Goal: Contribute content: Add original content to the website for others to see

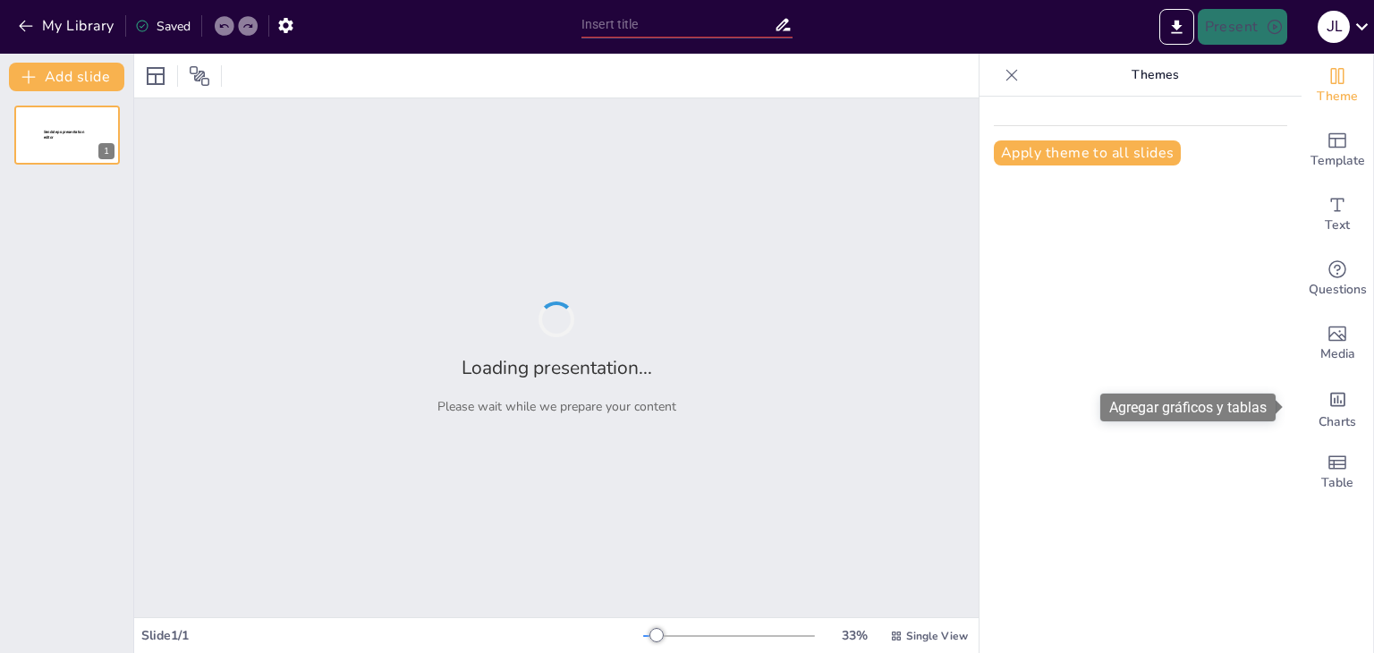
type input "Introducción a la Cinética Química: Fundamentos y Conceptos Clave"
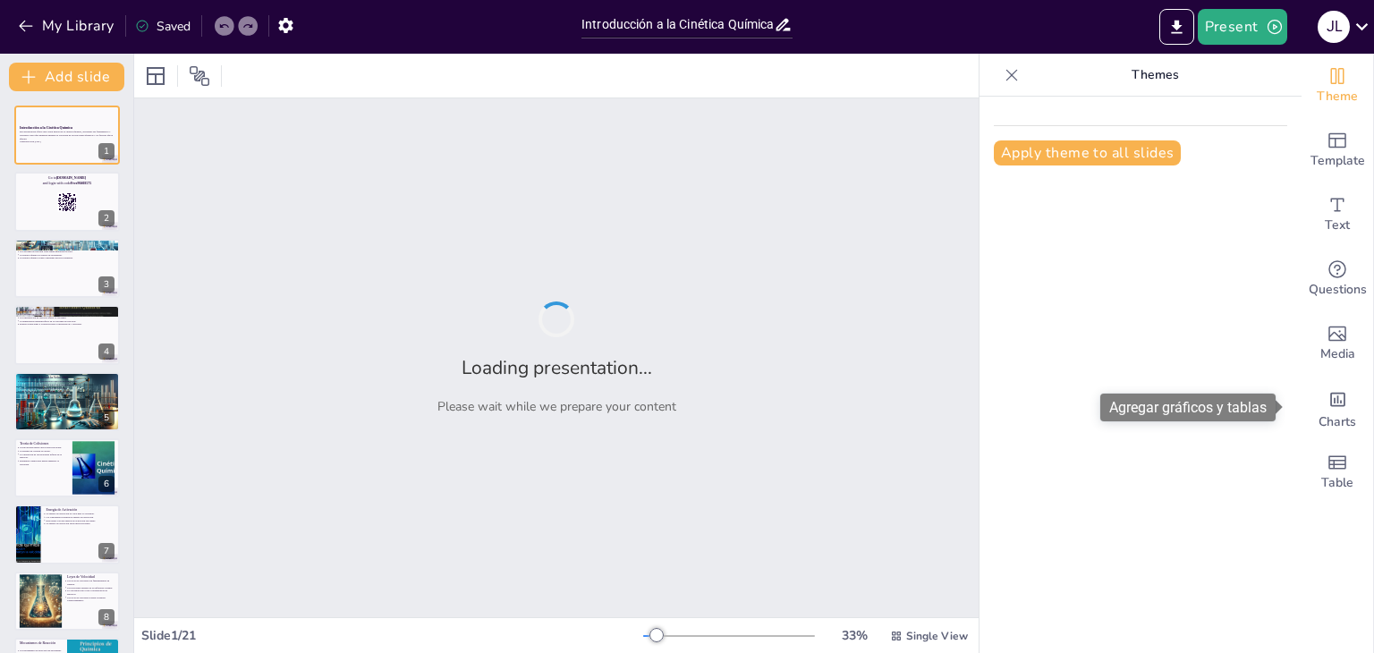
checkbox input "true"
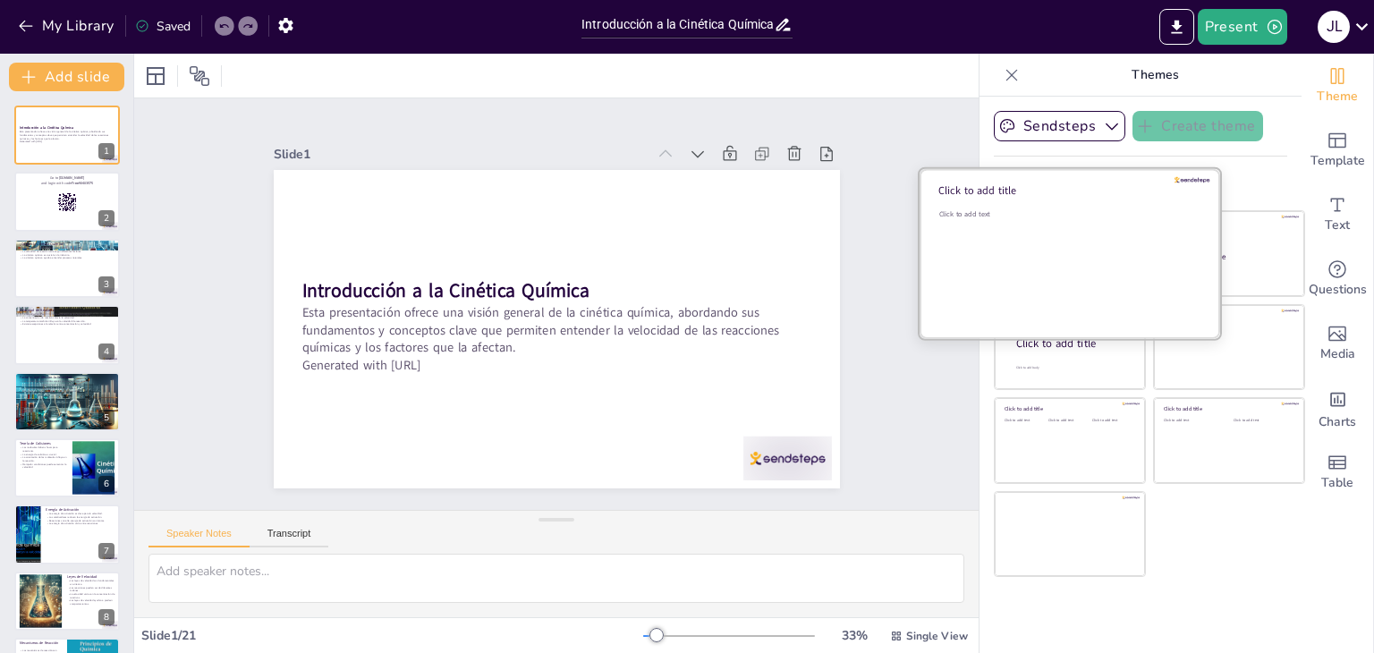
click at [1032, 256] on div "Click to add text" at bounding box center [1068, 264] width 256 height 111
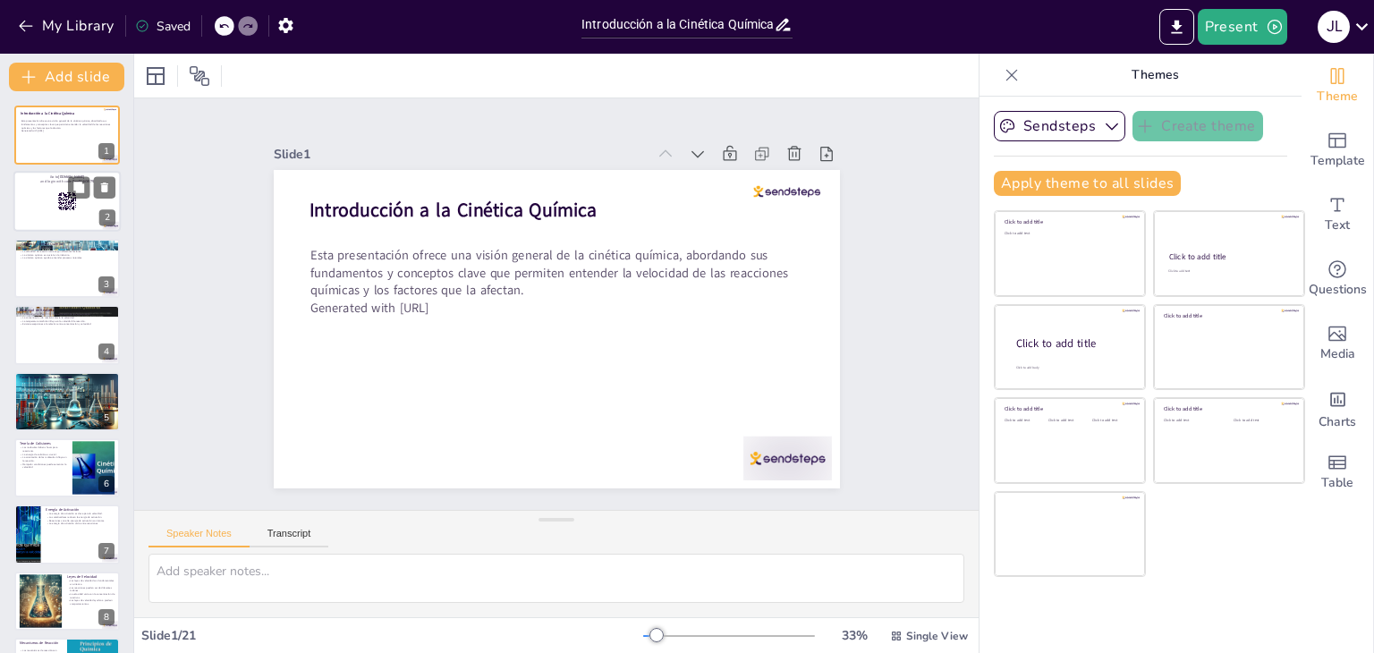
click at [75, 203] on rect at bounding box center [75, 204] width 1 height 2
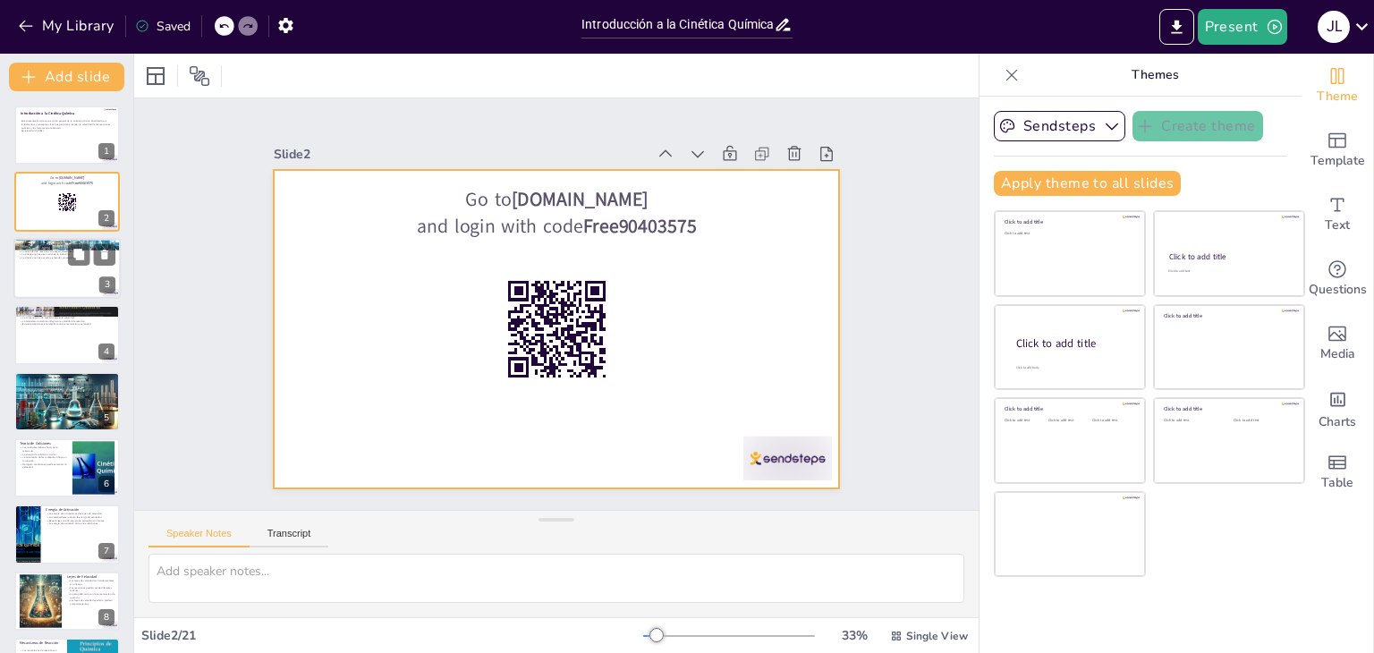
checkbox input "true"
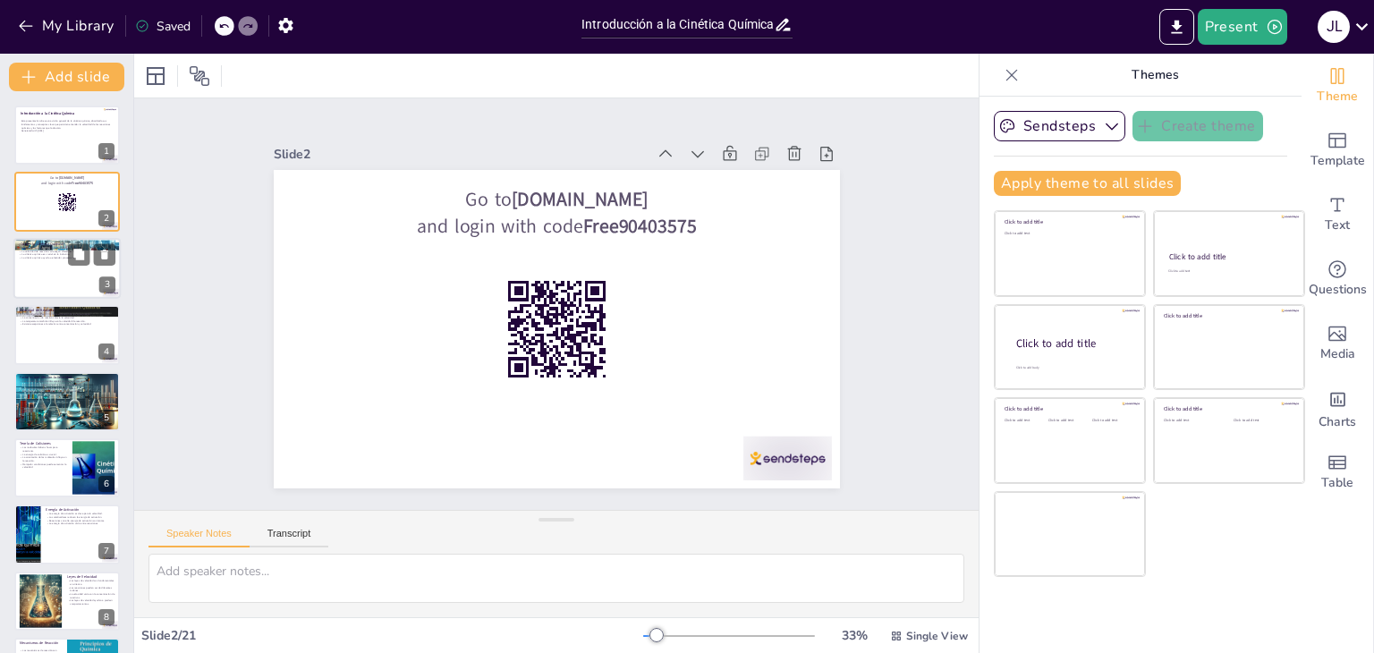
click at [70, 283] on div at bounding box center [66, 268] width 107 height 61
type textarea "La definición de cinética química es fundamental para entender su importancia. …"
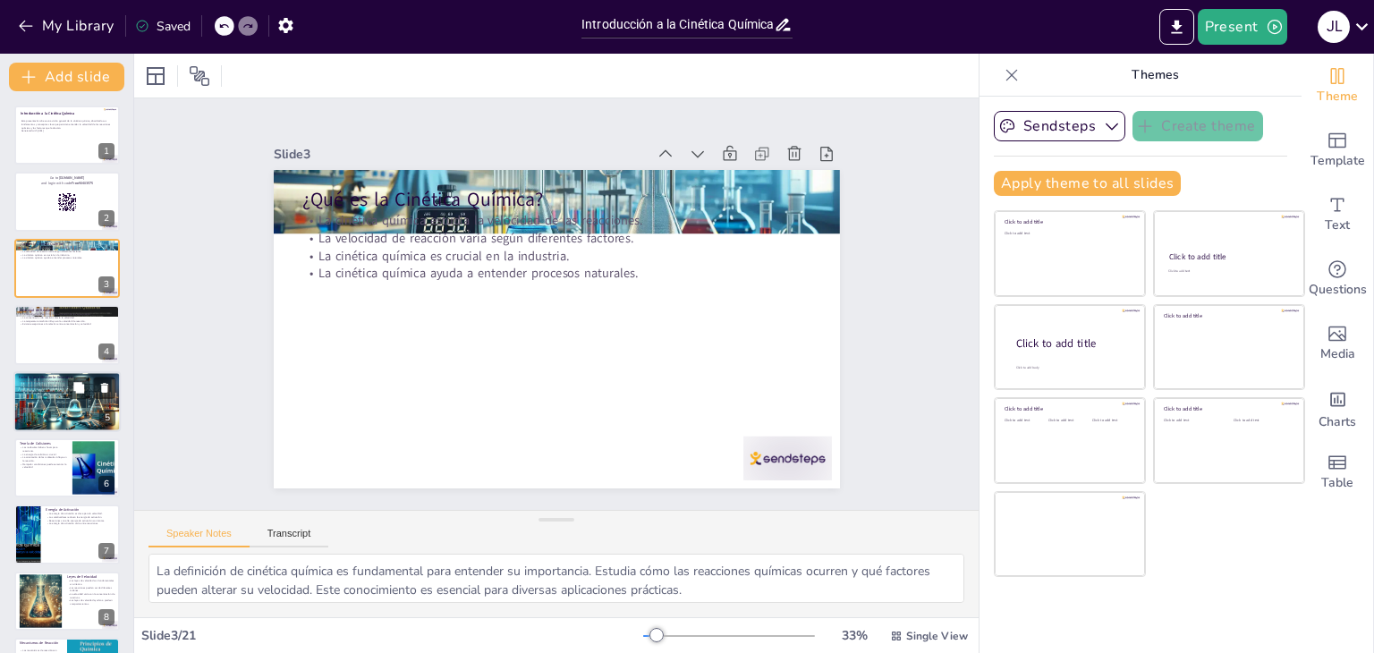
checkbox input "true"
click at [54, 395] on div at bounding box center [66, 401] width 107 height 62
type textarea "Los catalizadores son sustancias que pueden cambiar la velocidad de una reacció…"
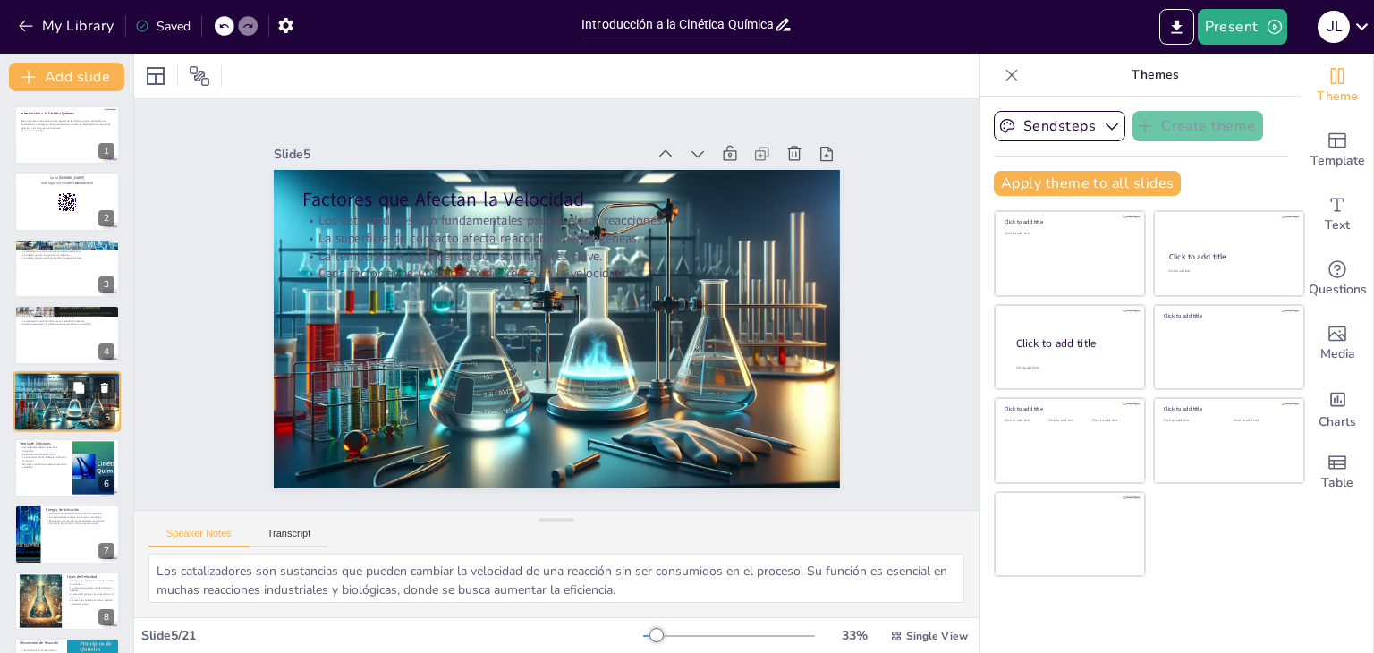
scroll to position [29, 0]
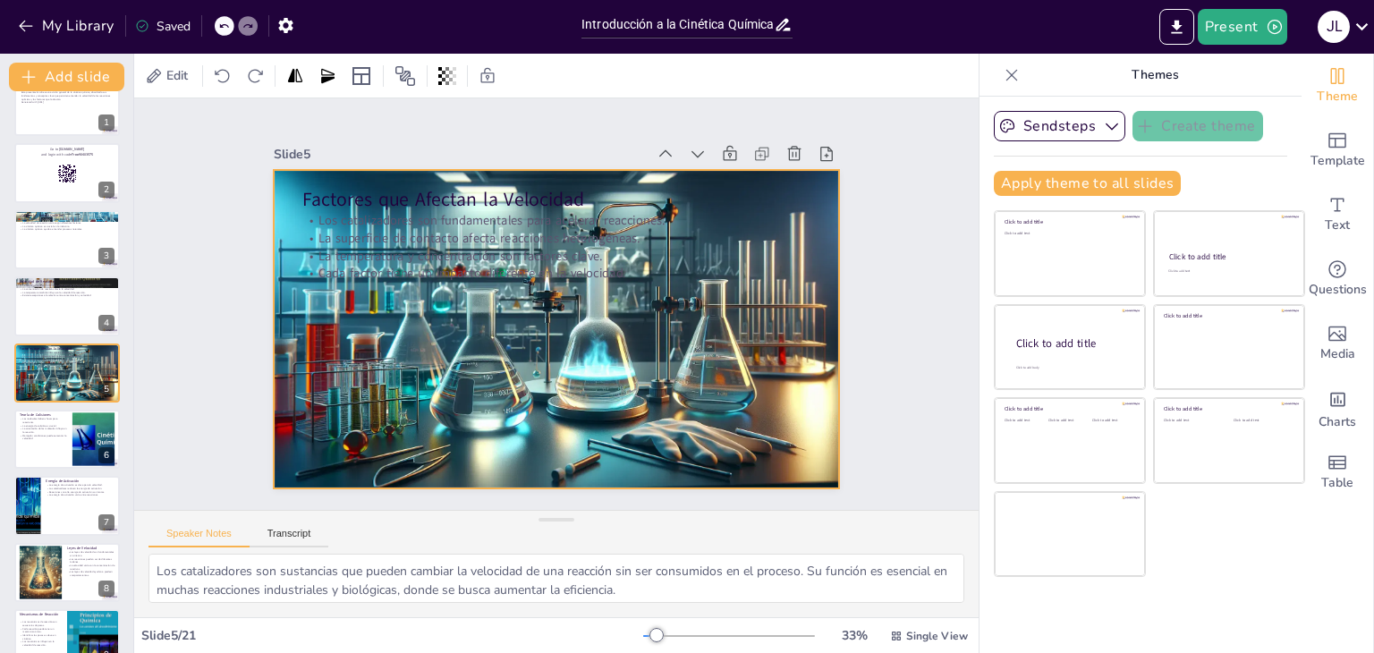
click at [382, 361] on div at bounding box center [536, 319] width 595 height 649
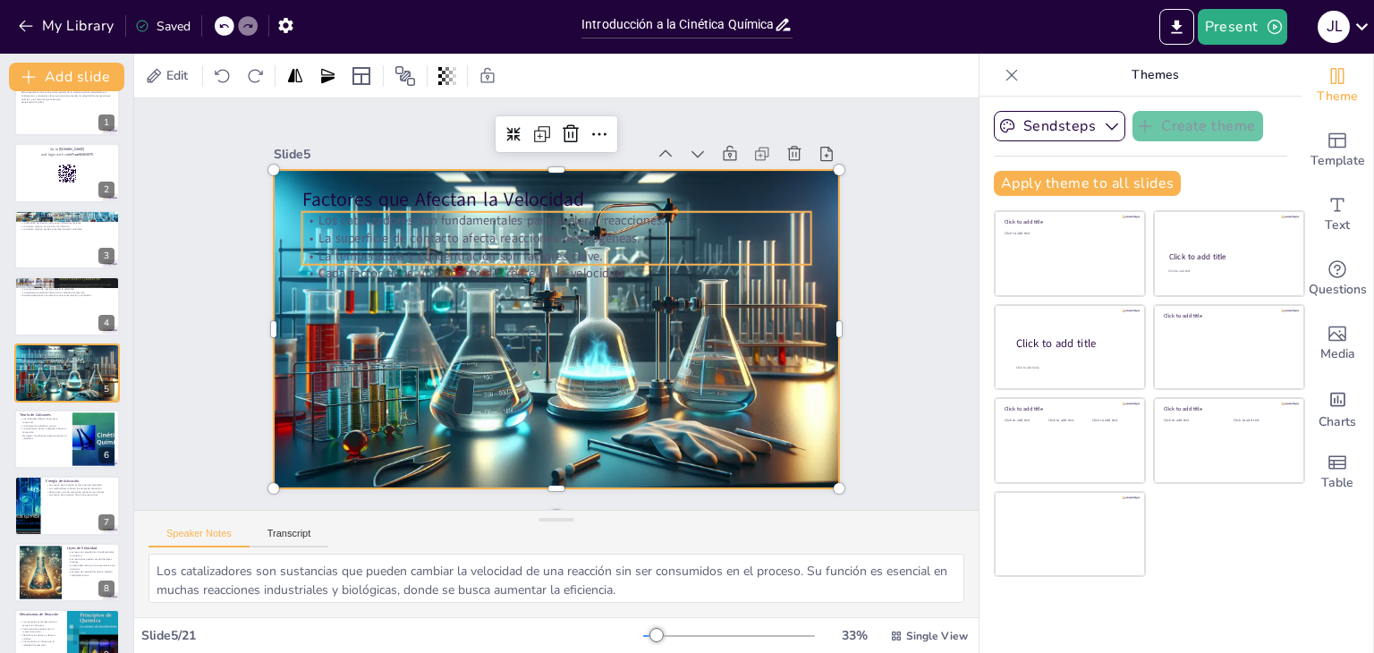
click at [365, 259] on p "Cada factor tiene un impacto diferente en la velocidad." at bounding box center [572, 277] width 450 height 270
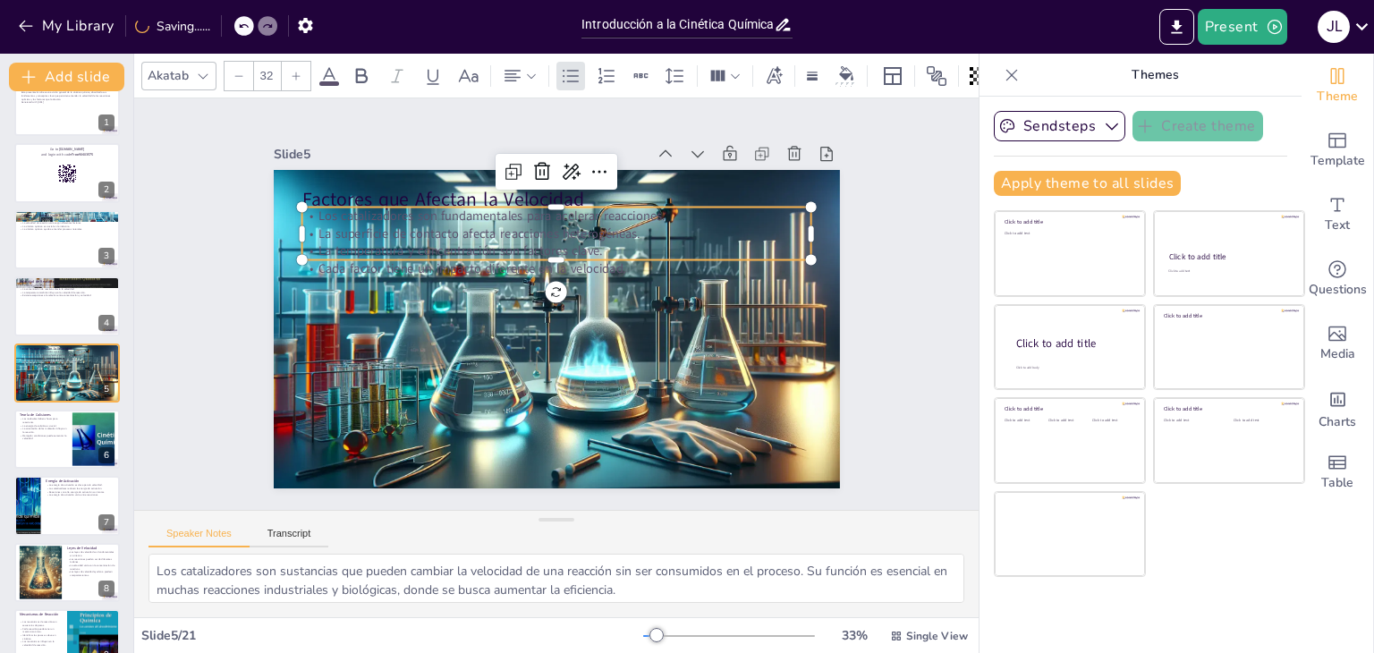
click at [407, 194] on div at bounding box center [617, 219] width 421 height 311
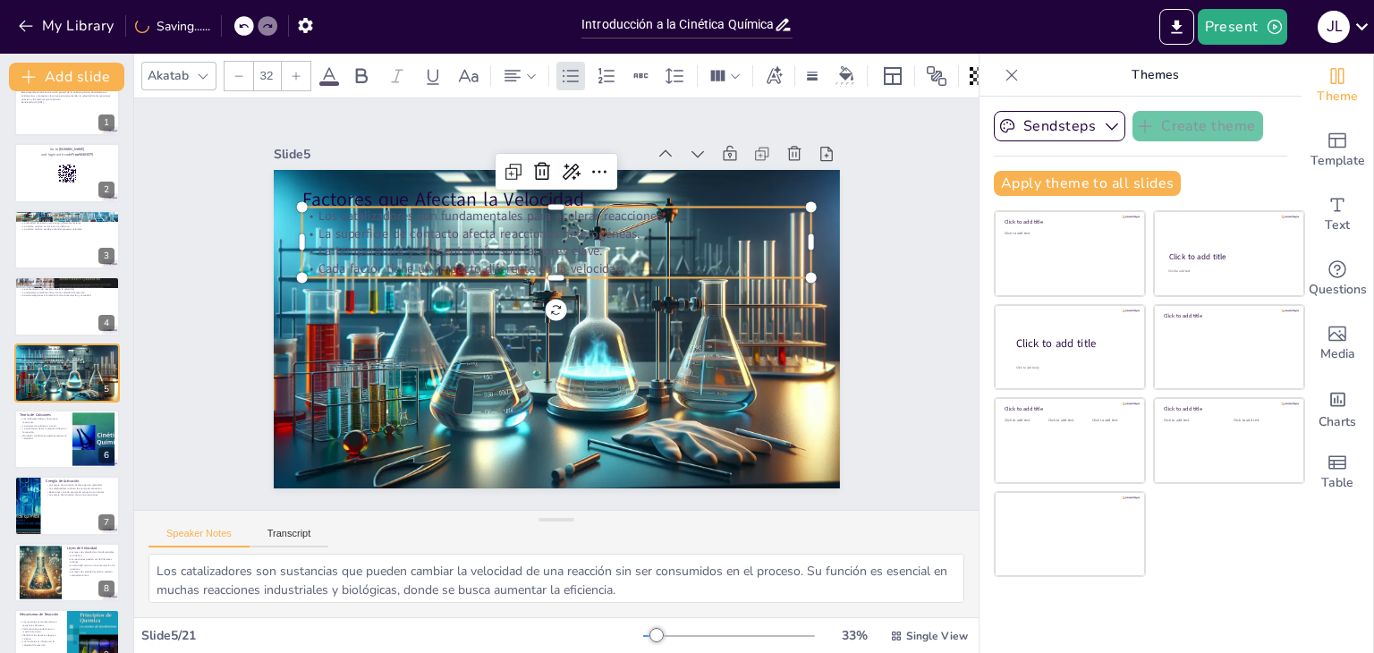
click at [432, 197] on div at bounding box center [626, 227] width 388 height 352
checkbox input "true"
click at [93, 434] on div at bounding box center [91, 424] width 47 height 21
type textarea "La teoría de colisiones es un [PERSON_NAME] de la cinética química. Sin colisio…"
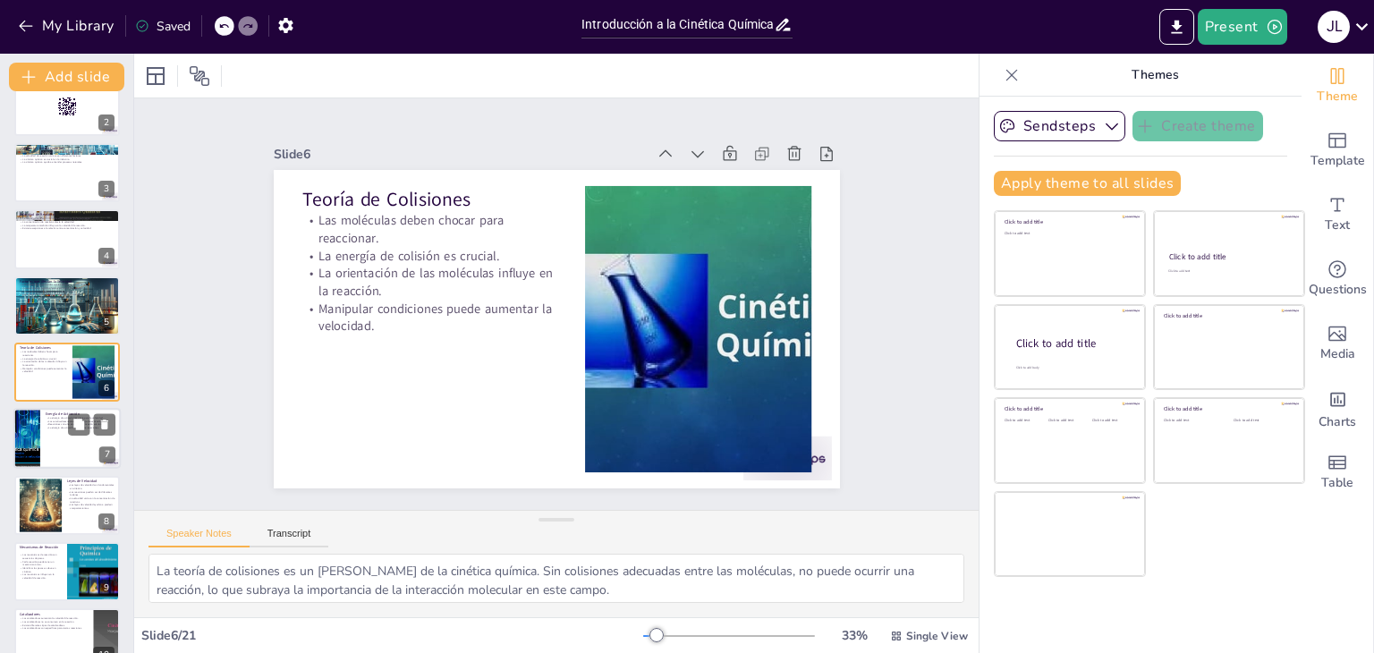
checkbox input "true"
click at [29, 435] on div at bounding box center [26, 439] width 73 height 61
type textarea "La energía de activación es un concepto central en la cinética química. Entende…"
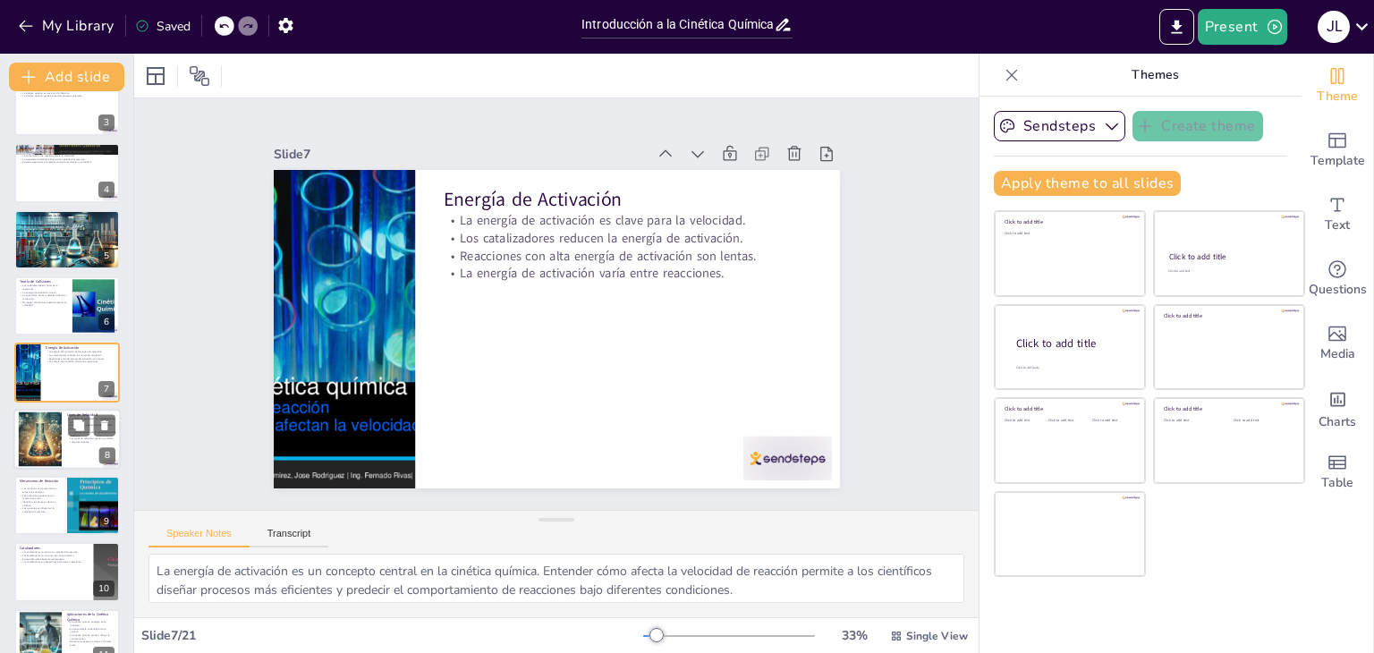
checkbox input "true"
click at [49, 438] on div at bounding box center [40, 439] width 55 height 55
type textarea "Comprender las leyes de velocidad es esencial en la cinética química, ya que pe…"
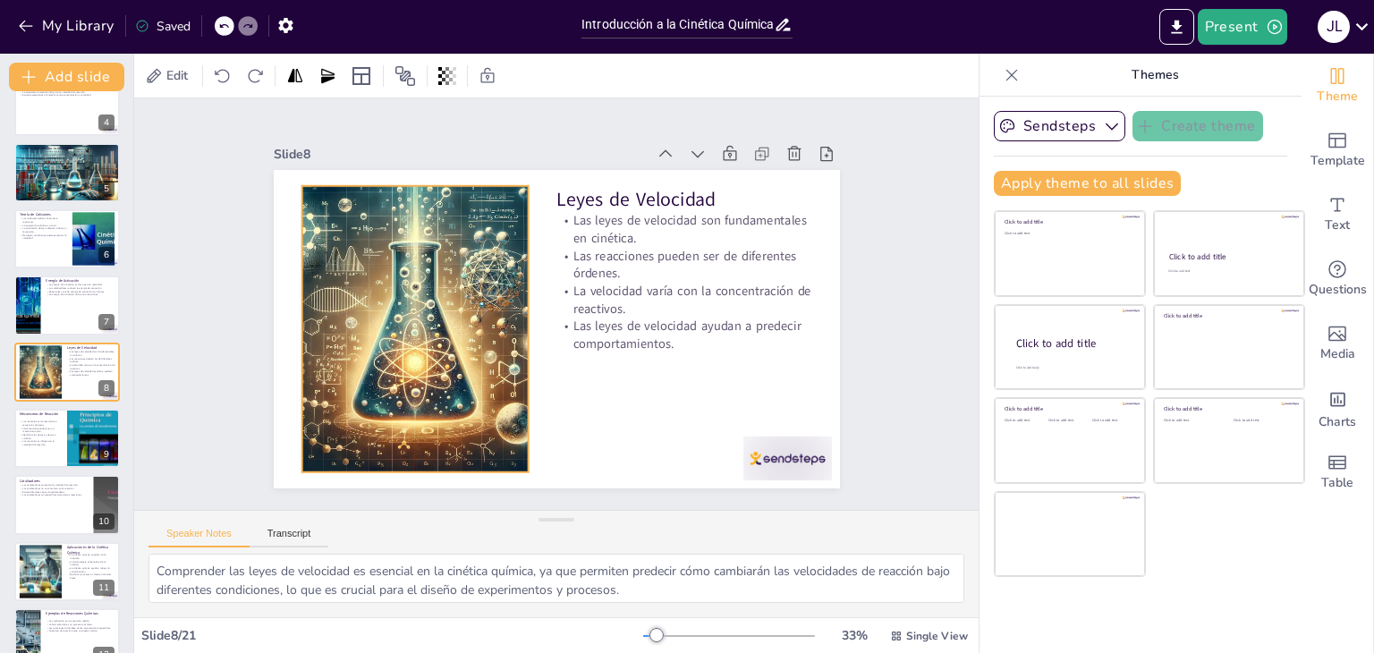
click at [330, 312] on div at bounding box center [435, 227] width 410 height 409
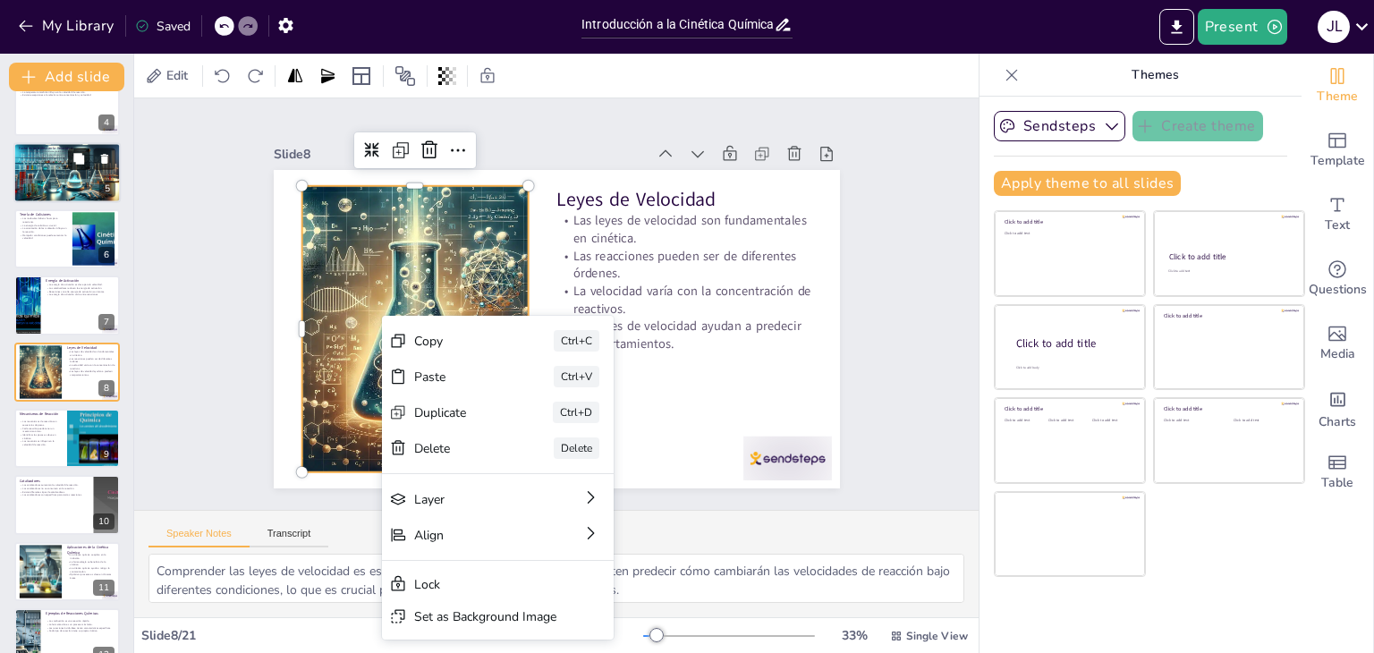
checkbox input "true"
click at [79, 165] on button at bounding box center [78, 158] width 21 height 21
type textarea "Los catalizadores son sustancias que pueden cambiar la velocidad de una reacció…"
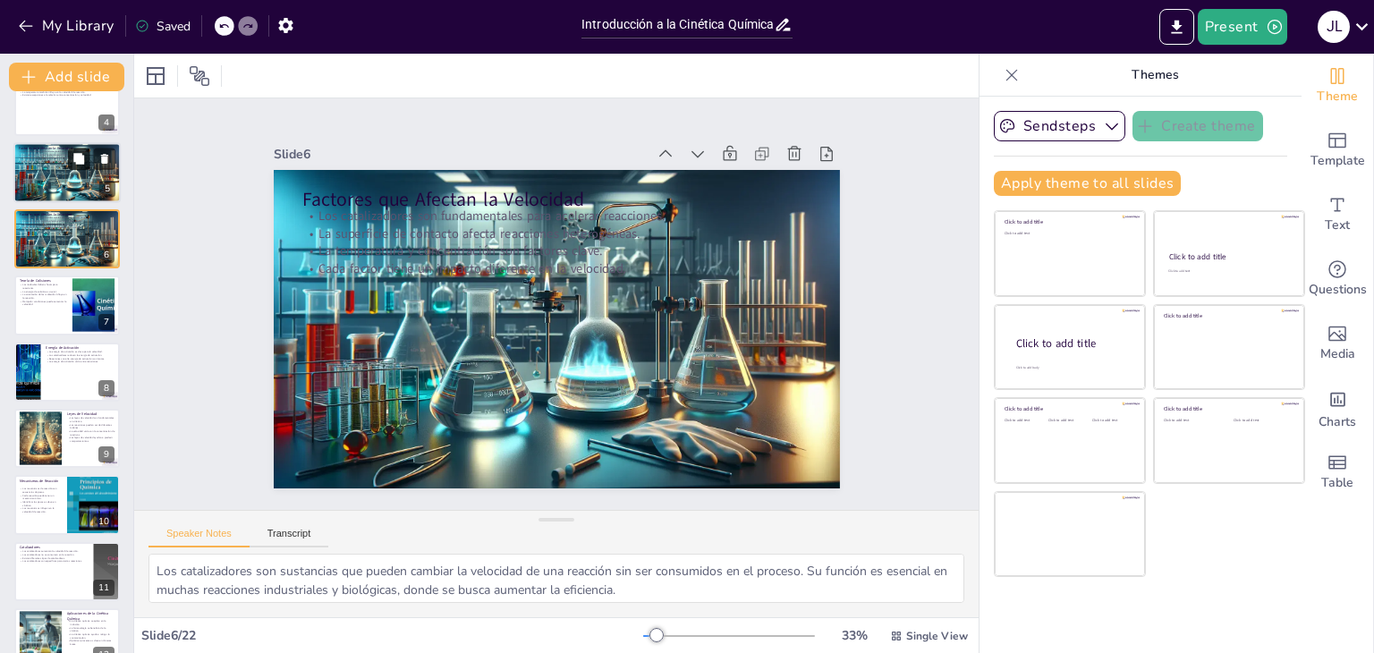
scroll to position [96, 0]
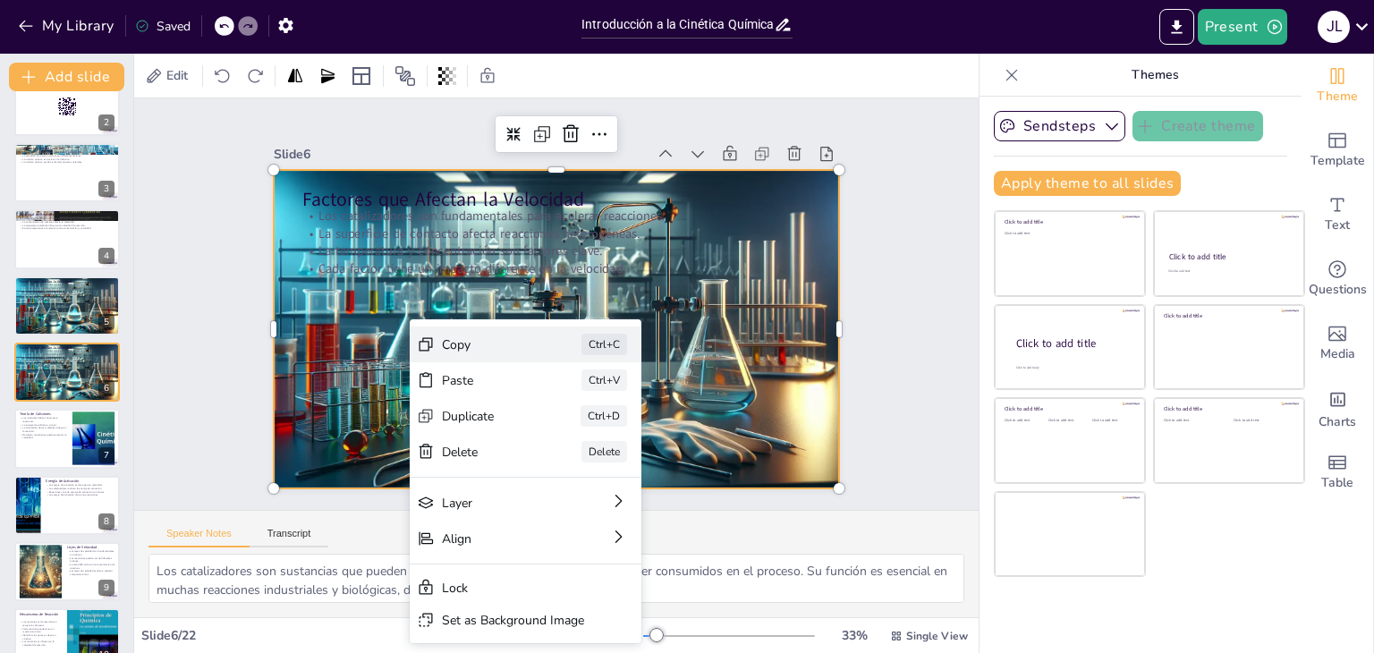
click at [514, 431] on div "Copy" at bounding box center [558, 457] width 89 height 52
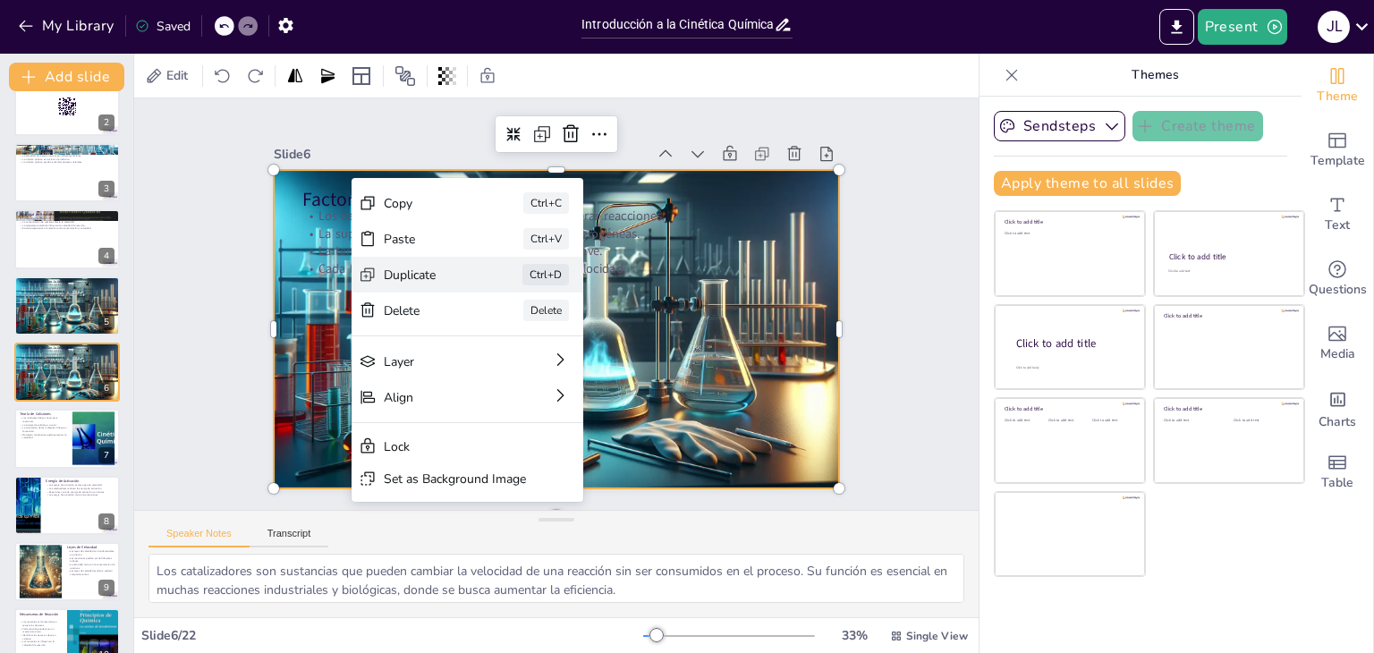
click at [503, 355] on div "Duplicate" at bounding box center [548, 372] width 90 height 35
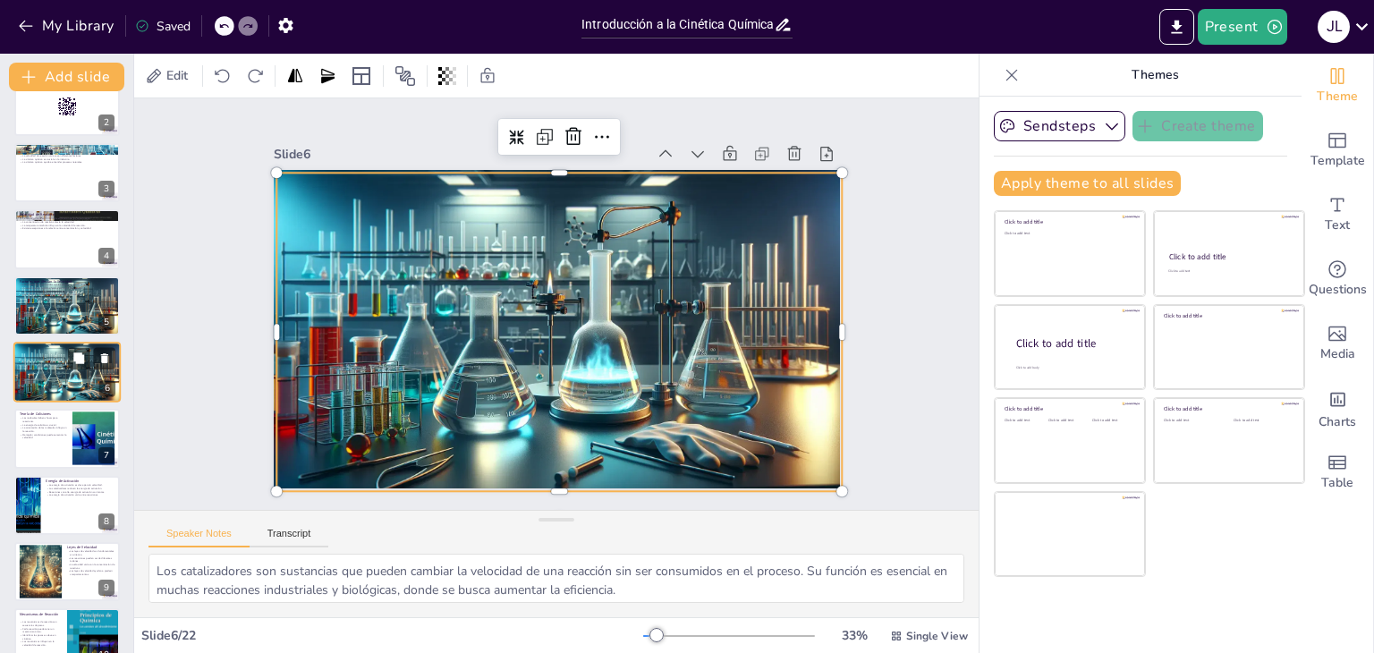
click at [68, 378] on div at bounding box center [66, 373] width 107 height 62
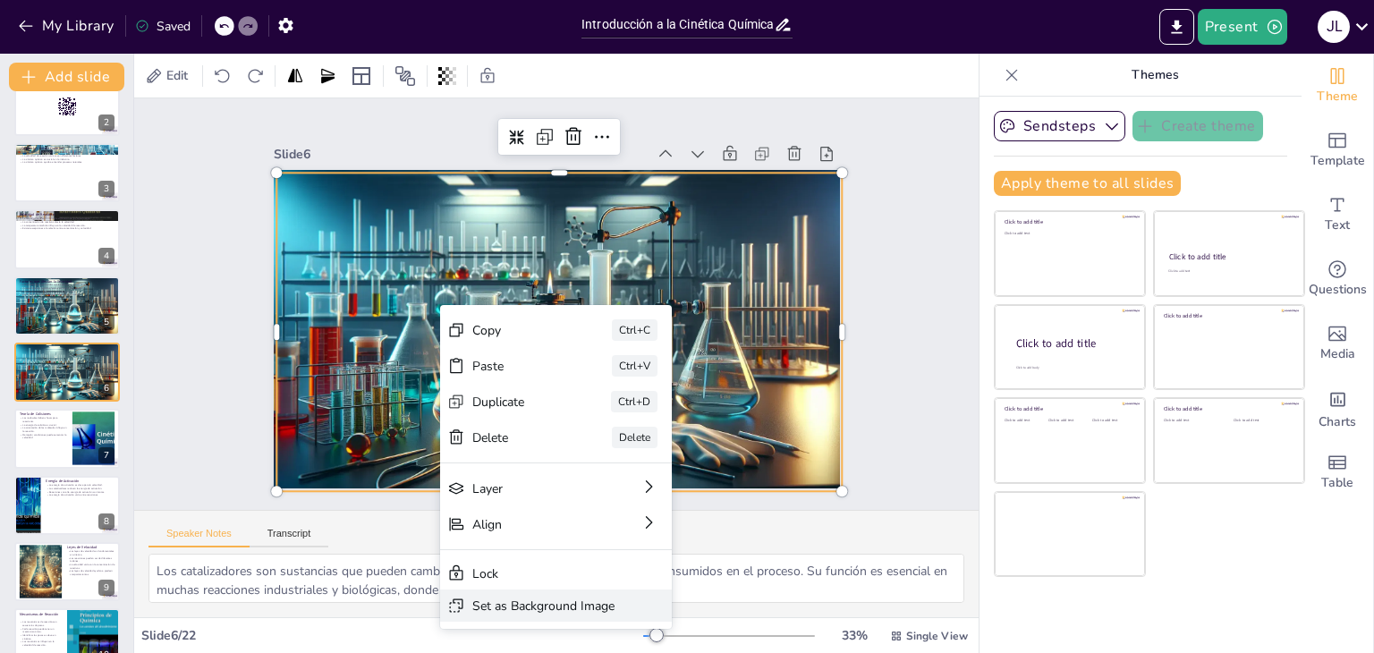
click at [314, 603] on div "Set as Background Image" at bounding box center [271, 609] width 86 height 132
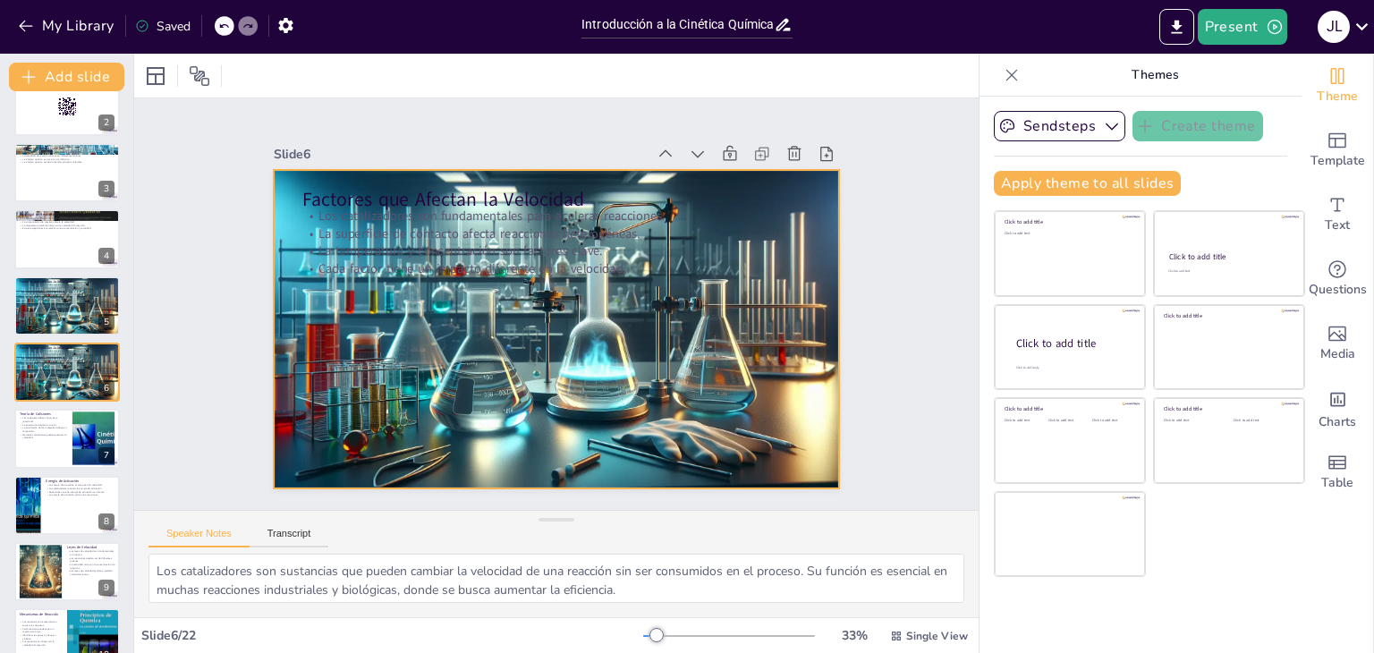
drag, startPoint x: 427, startPoint y: 275, endPoint x: 512, endPoint y: 327, distance: 99.6
click at [429, 276] on div at bounding box center [546, 327] width 649 height 526
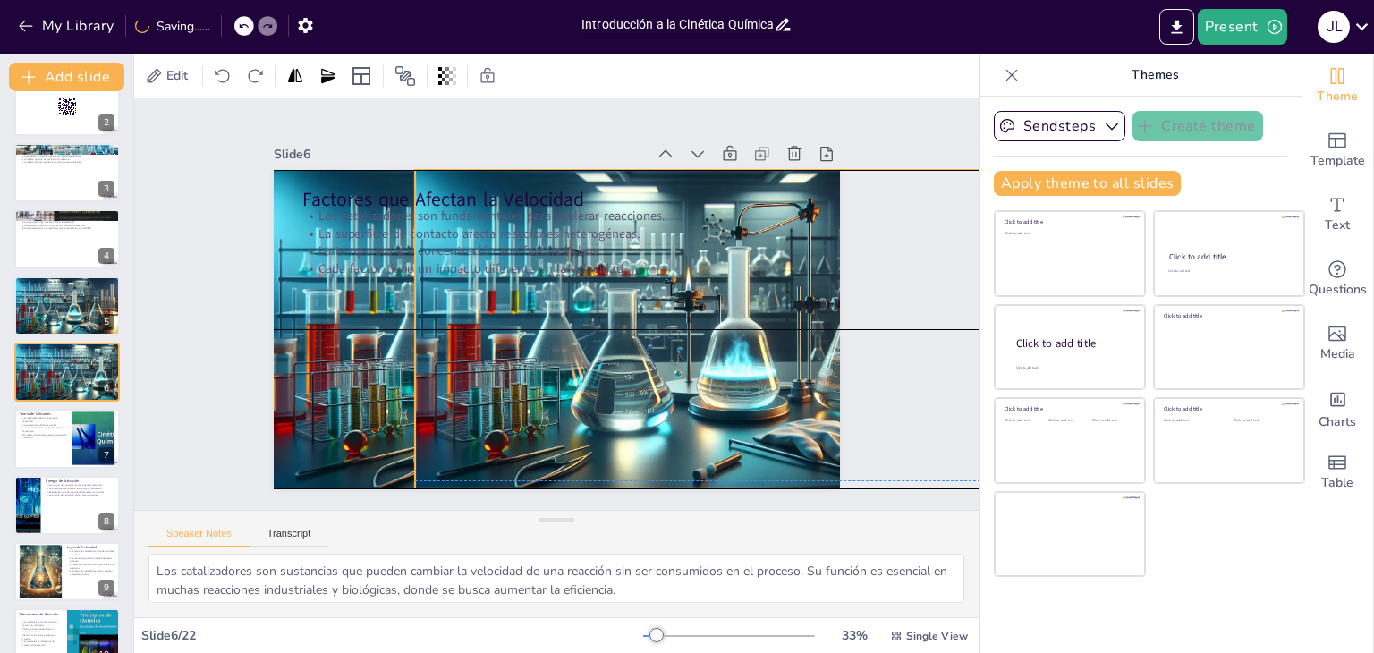
drag, startPoint x: 690, startPoint y: 352, endPoint x: 820, endPoint y: 358, distance: 129.9
click at [831, 347] on div "Slide 1 Introducción a la Cinética Química Esta presentación ofrece una visión …" at bounding box center [557, 304] width 720 height 742
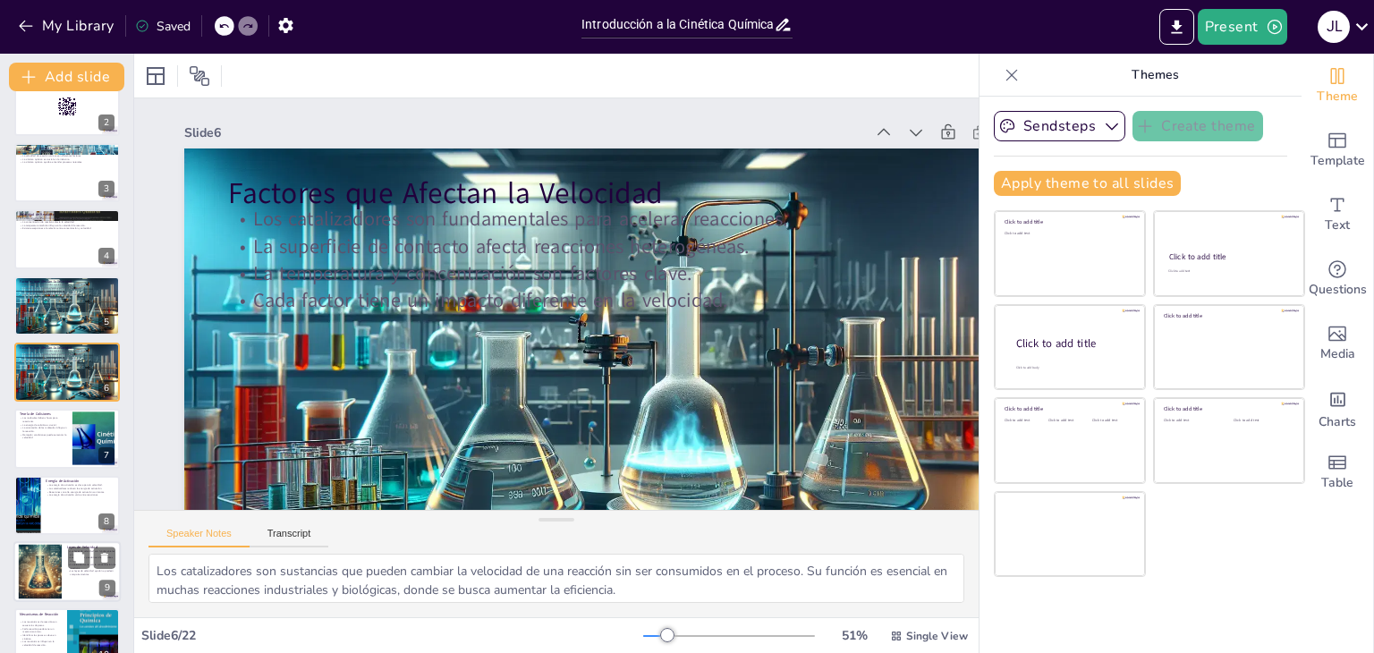
checkbox input "true"
click at [45, 576] on div at bounding box center [40, 572] width 55 height 55
type textarea "Comprender las leyes de velocidad es esencial en la cinética química, ya que pe…"
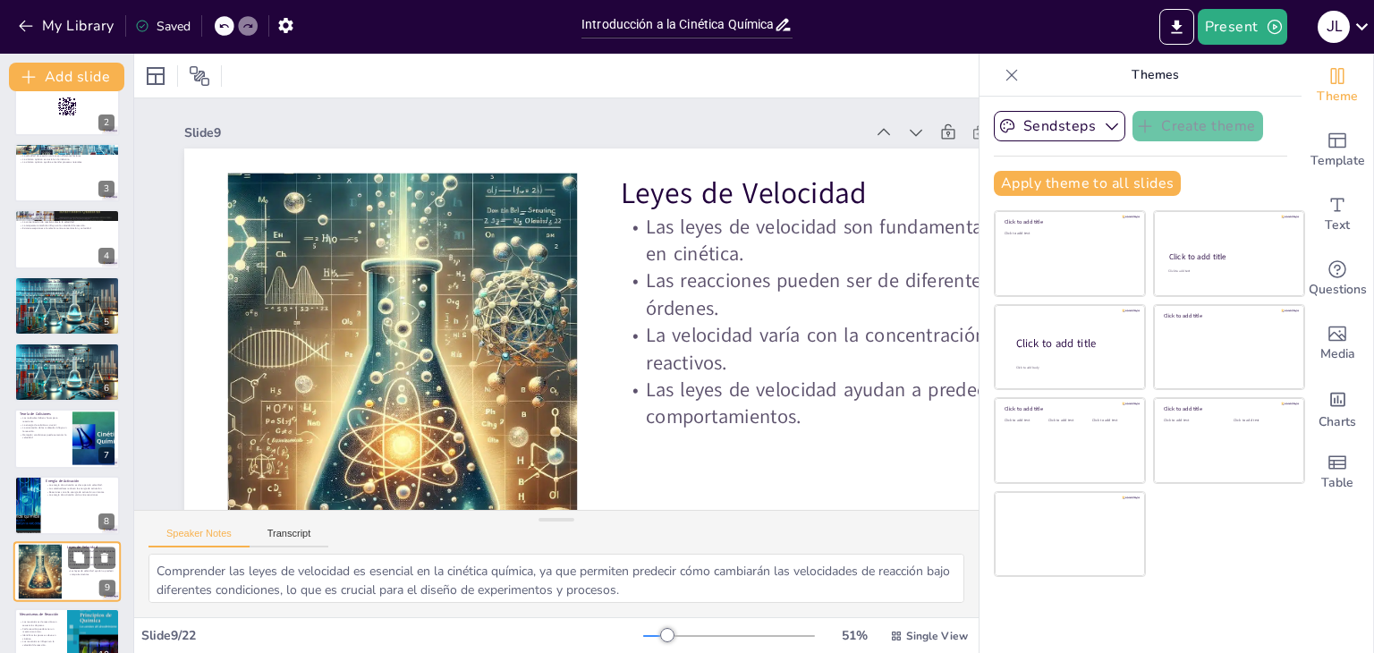
scroll to position [295, 0]
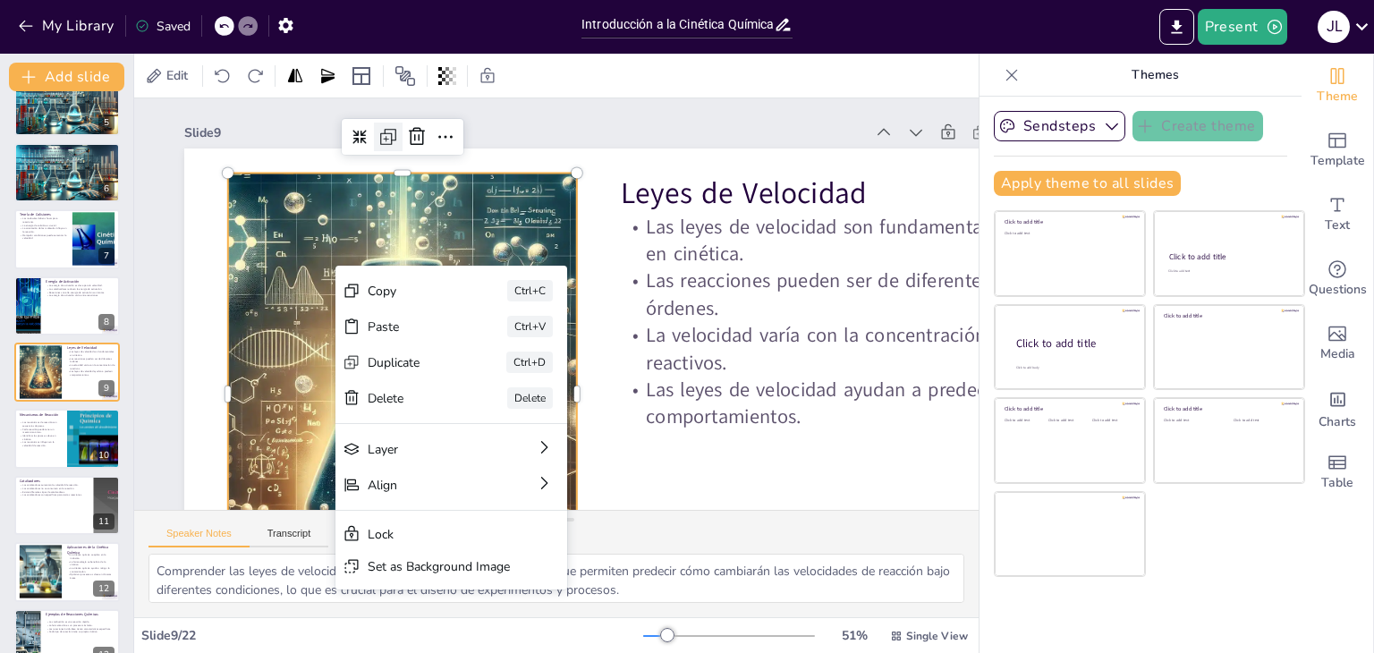
click at [480, 90] on icon at bounding box center [495, 76] width 30 height 30
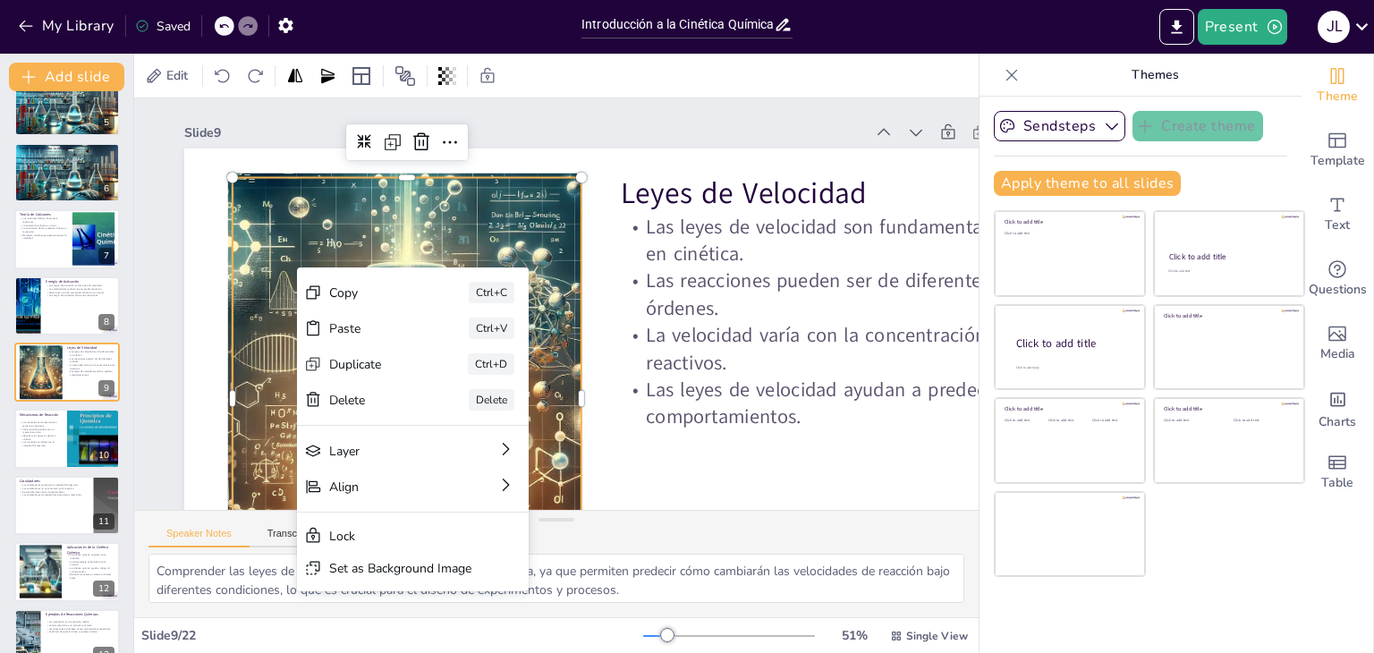
click at [426, 234] on div at bounding box center [390, 365] width 533 height 526
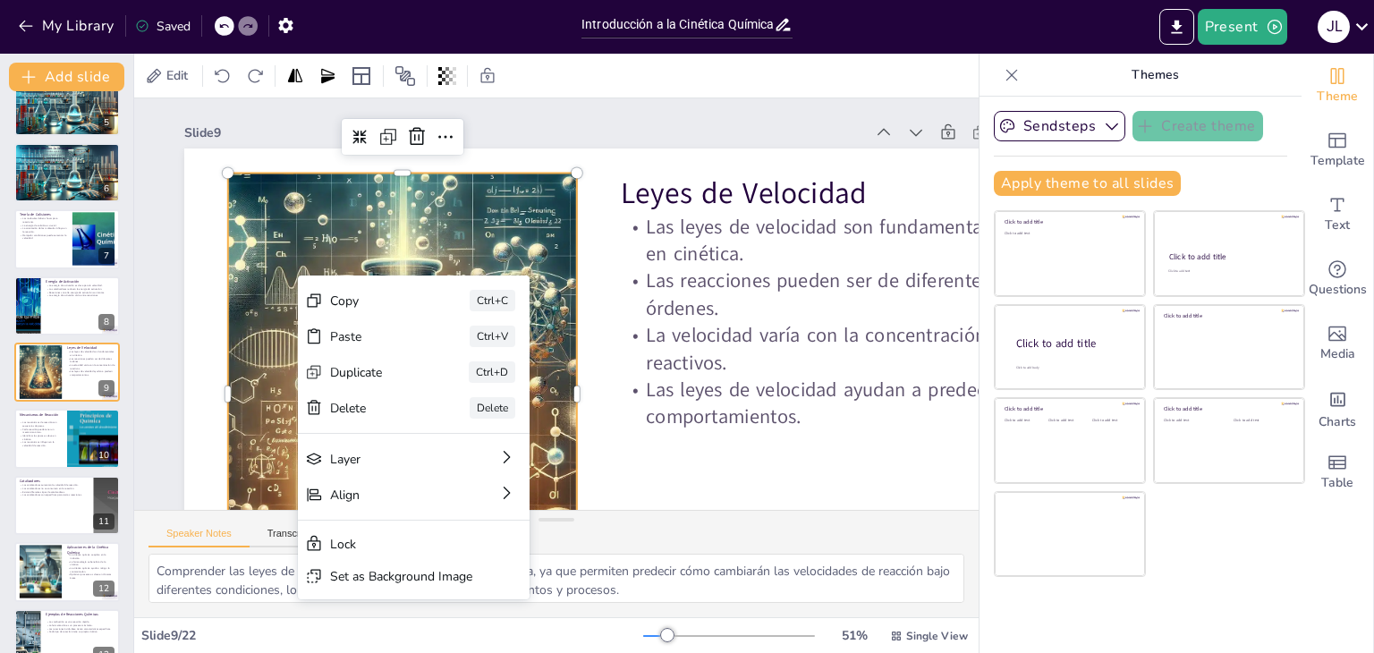
click at [460, 257] on div at bounding box center [557, 482] width 608 height 612
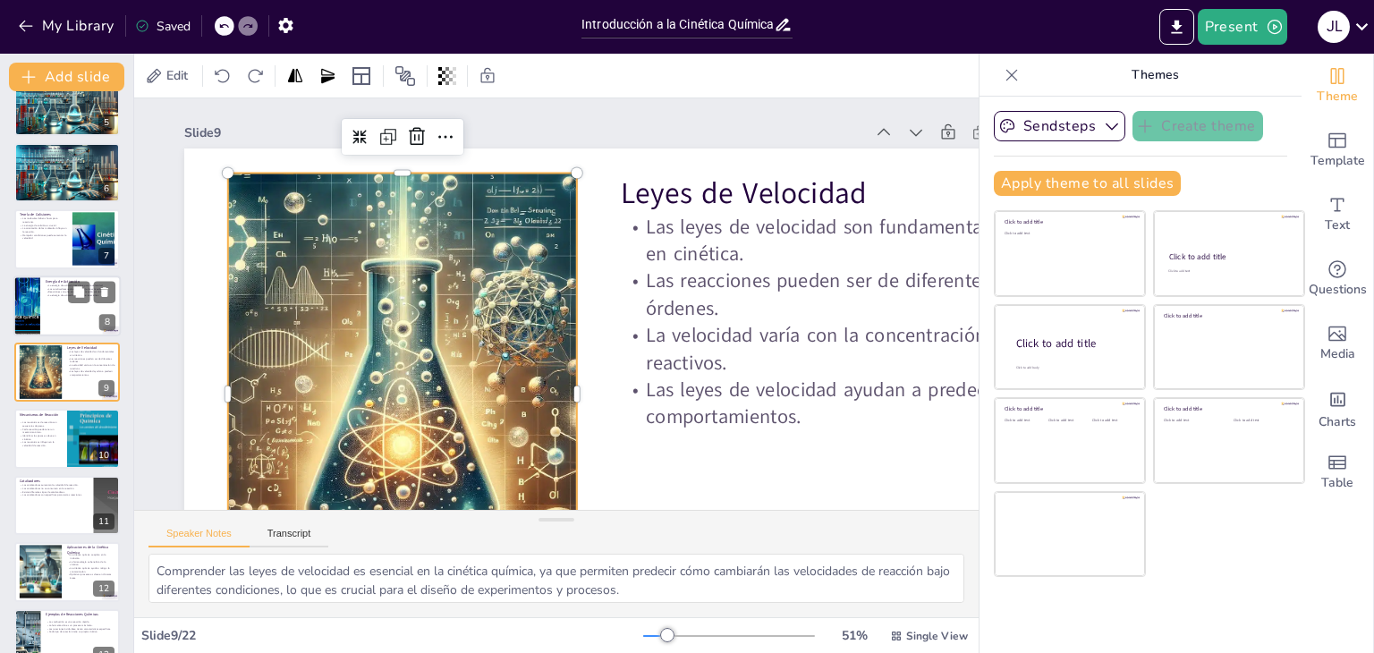
checkbox input "true"
click at [63, 297] on div "La energía de activación es clave para la velocidad. Los catalizadores reducen …" at bounding box center [81, 293] width 70 height 18
type textarea "La energía de activación es un concepto central en la cinética química. Entende…"
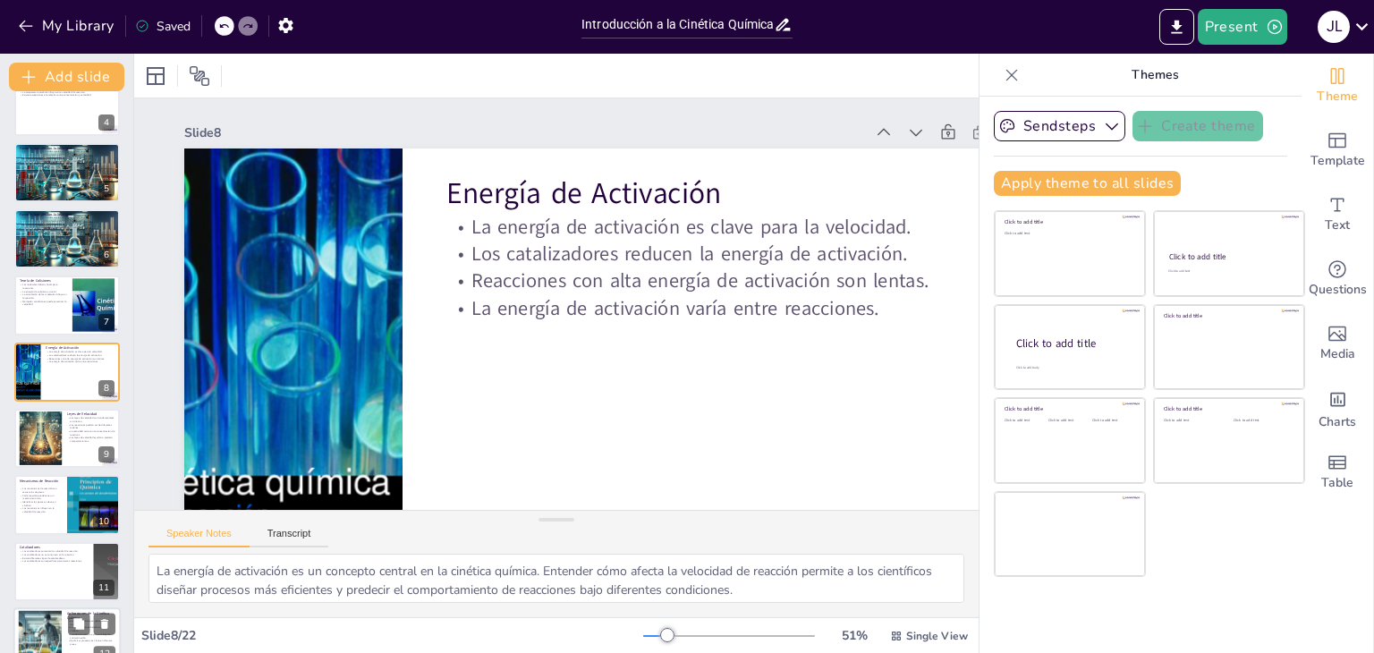
checkbox input "true"
click at [46, 627] on div at bounding box center [41, 638] width 96 height 55
type textarea "La aplicación de la cinética química en la industria es esencial para optimizar…"
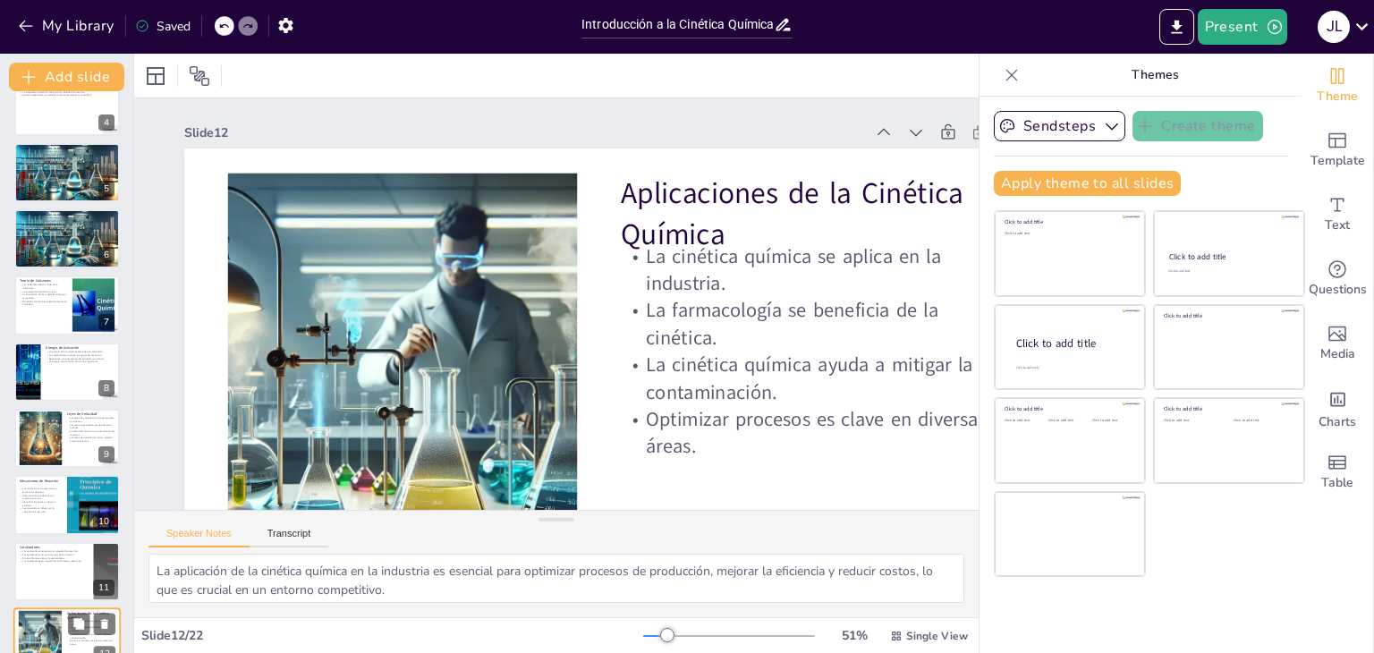
scroll to position [495, 0]
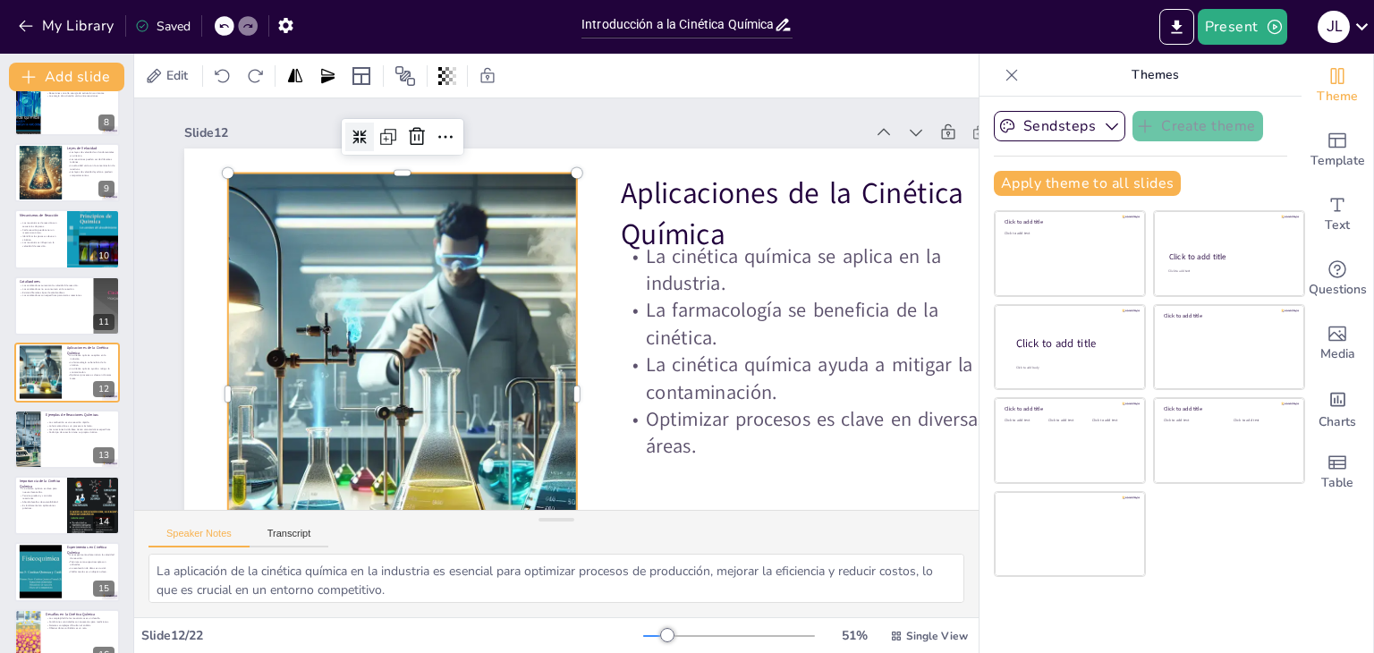
click at [566, 56] on icon at bounding box center [576, 47] width 20 height 20
checkbox input "true"
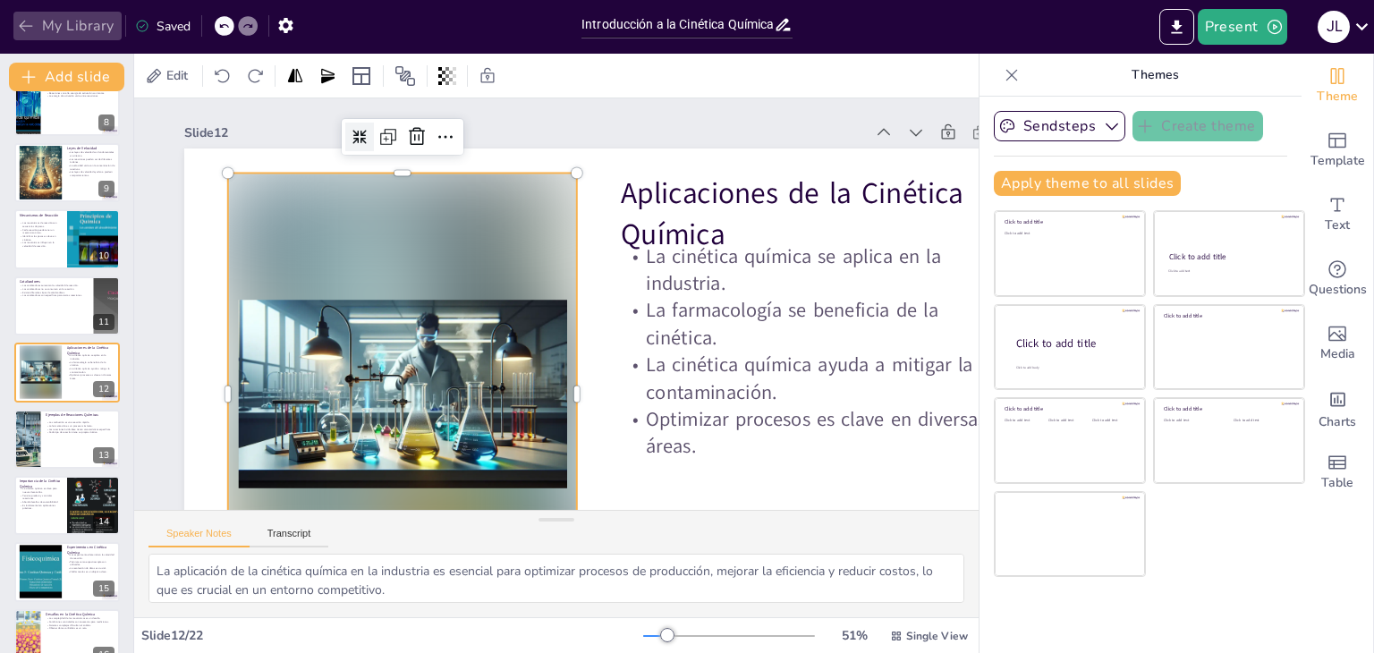
click at [24, 26] on icon "button" at bounding box center [26, 26] width 18 height 18
